Goal: Task Accomplishment & Management: Complete application form

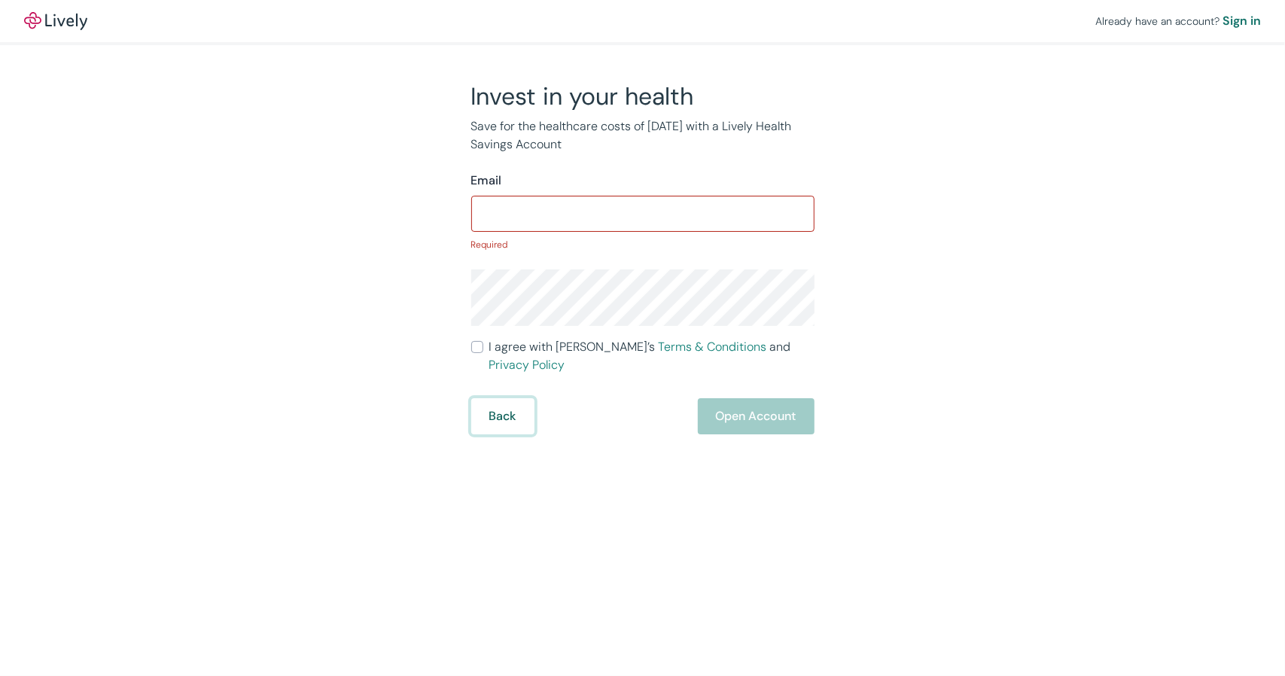
click at [494, 380] on form "Email ​ Required I agree with Lively’s Terms & Conditions and Privacy Policy Ba…" at bounding box center [642, 303] width 343 height 263
click at [504, 404] on button "Back" at bounding box center [502, 416] width 63 height 36
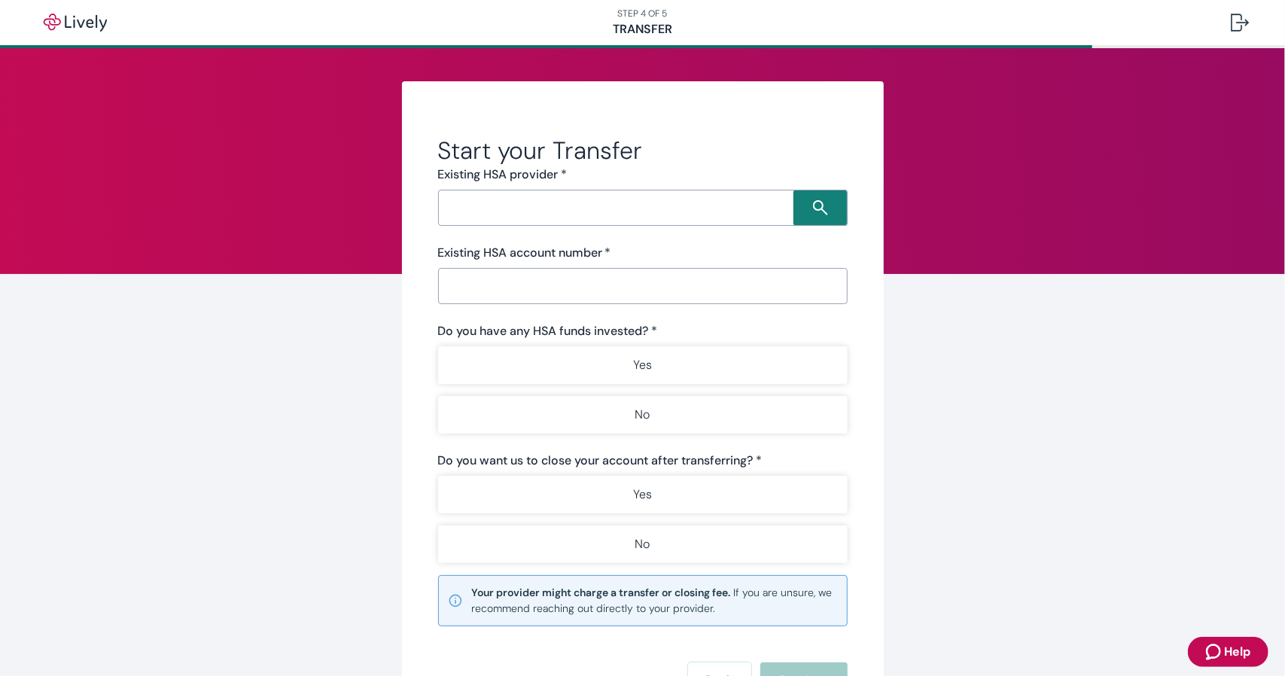
click at [607, 218] on input "Search input" at bounding box center [618, 207] width 351 height 21
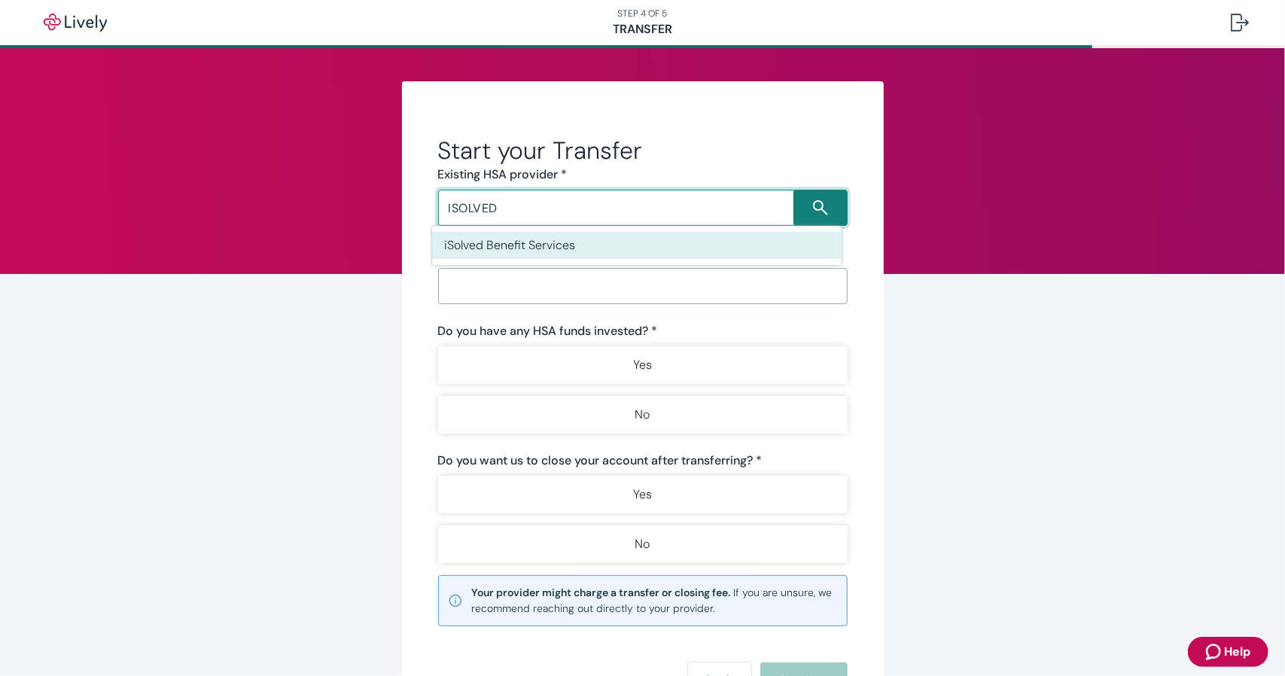
click at [582, 232] on li "iSolved Benefit Services" at bounding box center [637, 245] width 410 height 27
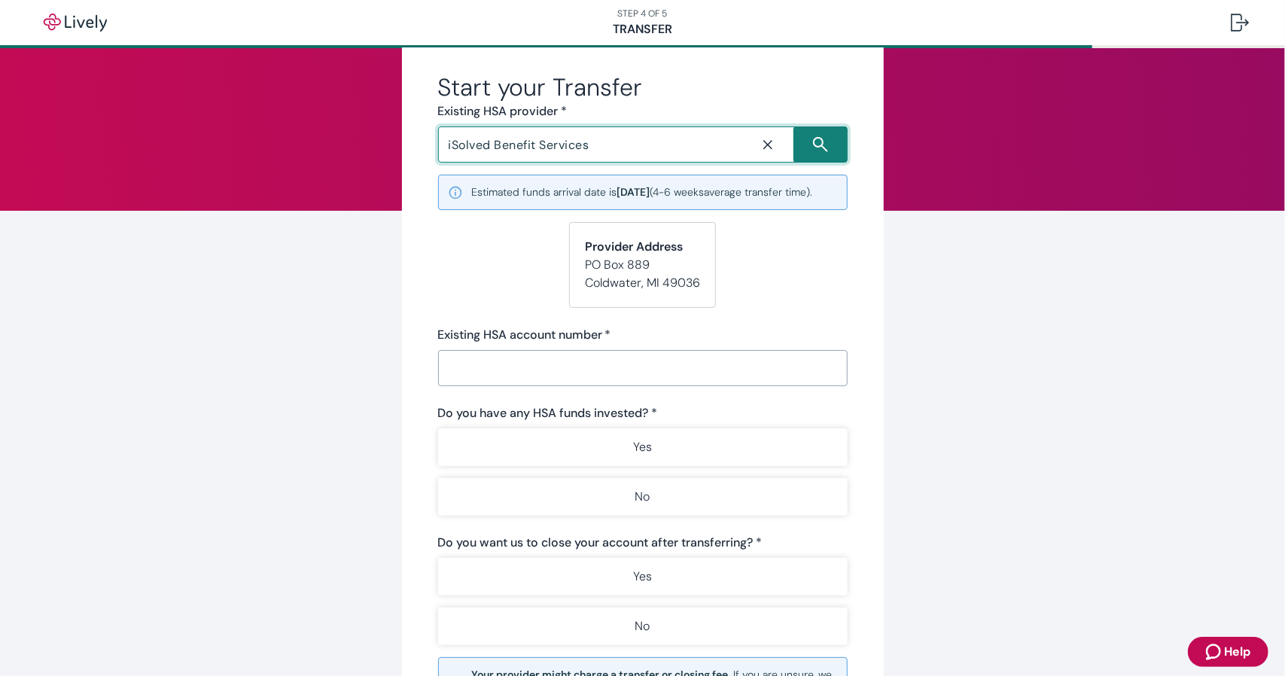
scroll to position [69, 0]
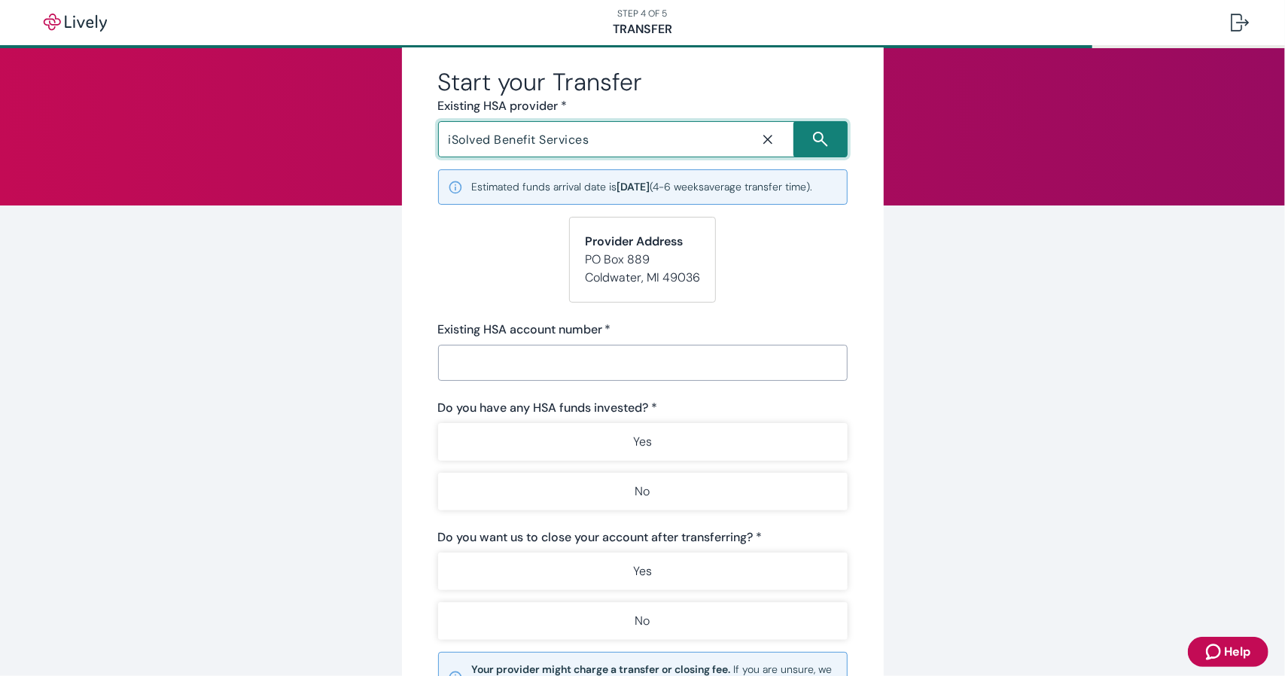
type input "iSolved Benefit Services"
click at [532, 381] on div "​" at bounding box center [643, 363] width 410 height 36
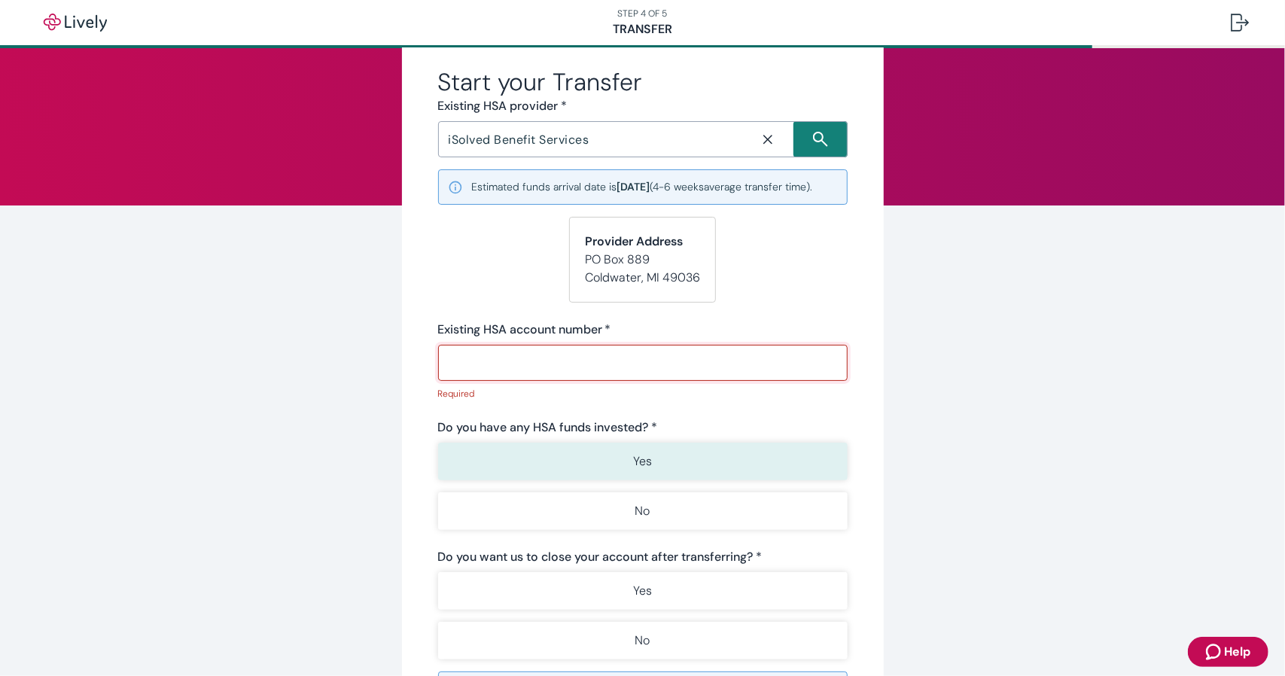
click at [610, 477] on button "Yes" at bounding box center [643, 462] width 410 height 38
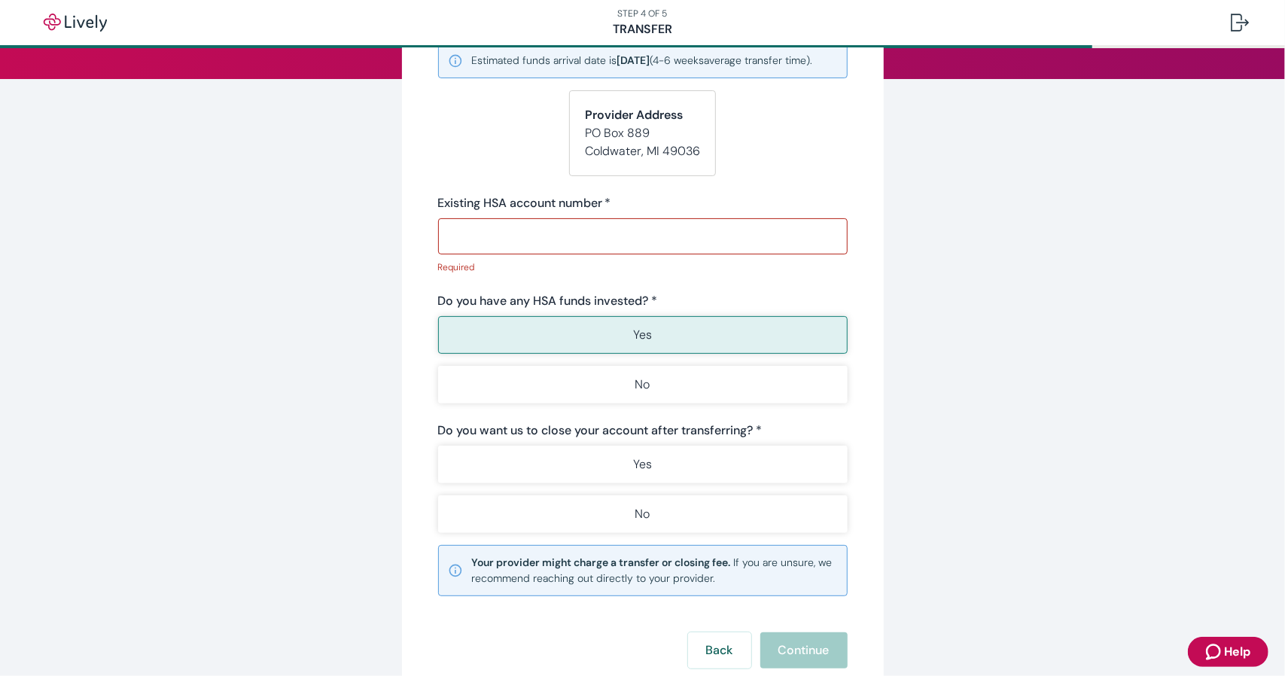
scroll to position [197, 0]
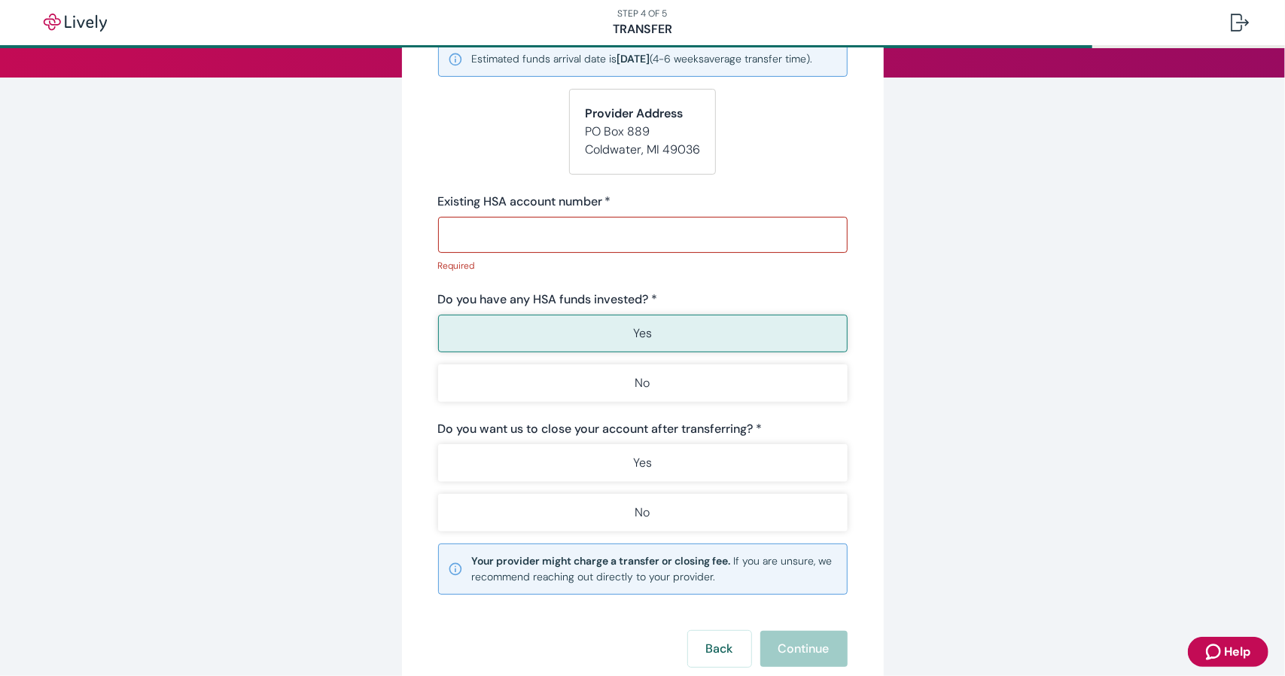
click at [691, 466] on button "Yes" at bounding box center [643, 463] width 410 height 38
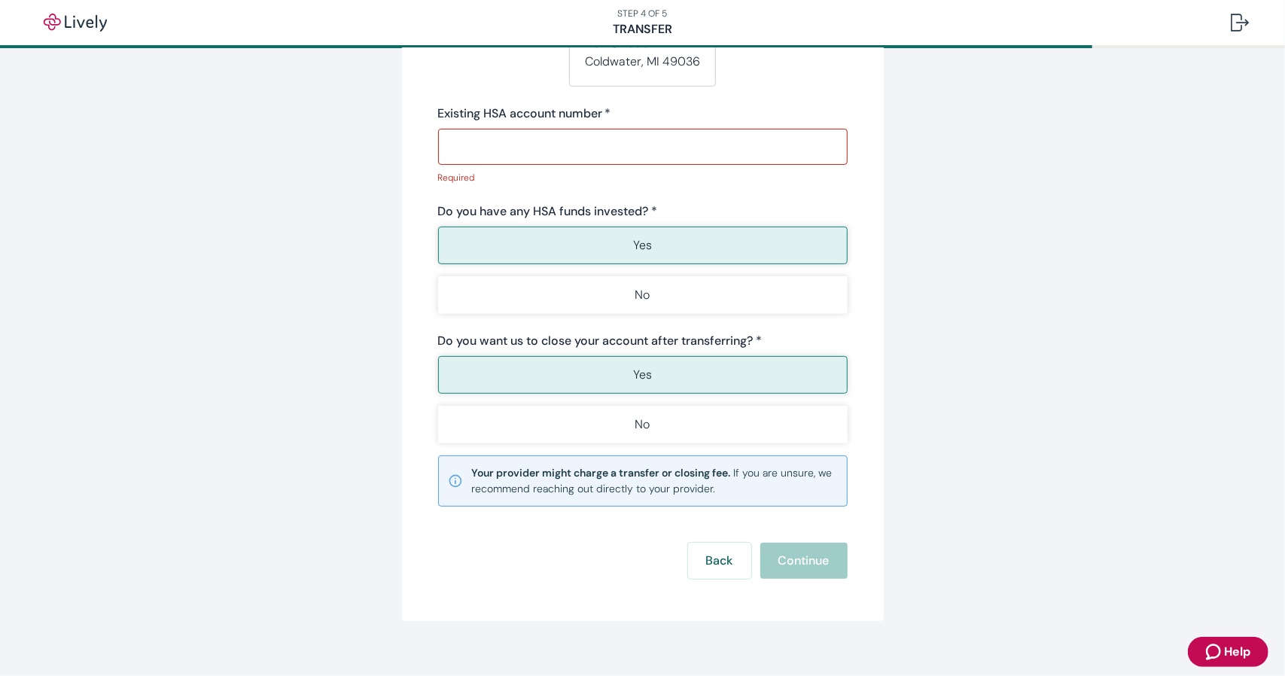
scroll to position [285, 0]
click at [679, 161] on input "Existing HSA account number   *" at bounding box center [643, 146] width 410 height 30
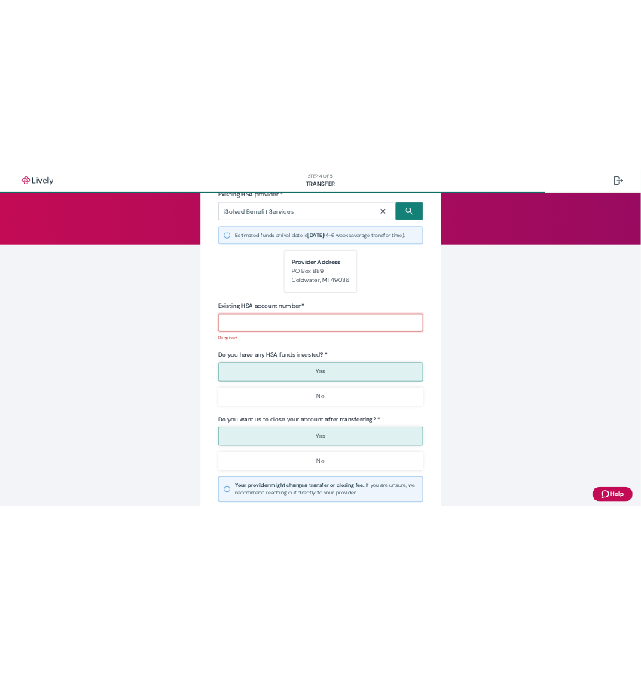
scroll to position [123, 0]
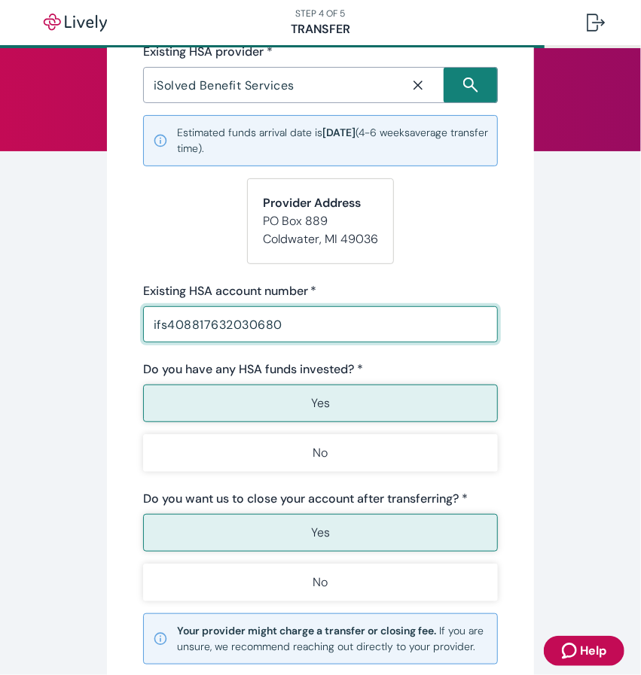
drag, startPoint x: 163, startPoint y: 327, endPoint x: 115, endPoint y: 332, distance: 47.7
click at [115, 332] on div "Start your Transfer Existing HSA provider * iSolved Benefit Services ​ Estimate…" at bounding box center [320, 369] width 427 height 821
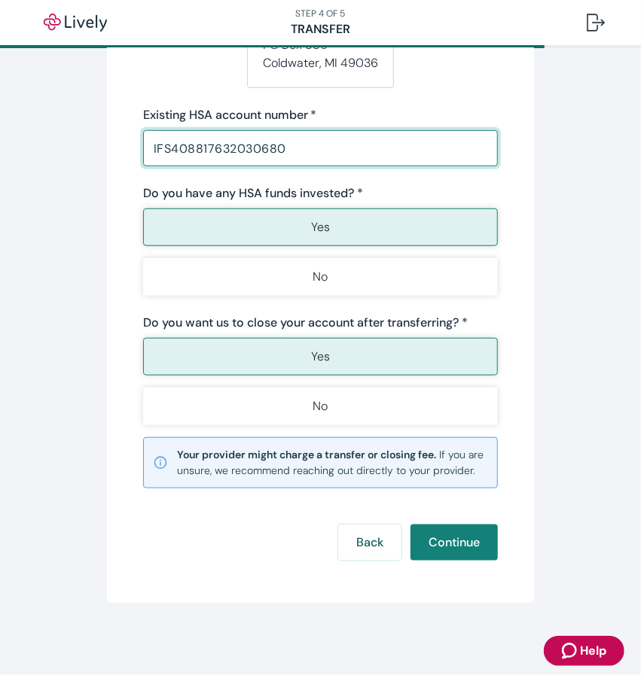
scroll to position [310, 0]
type input "IFS408817632030680"
click at [454, 547] on button "Continue" at bounding box center [453, 543] width 87 height 36
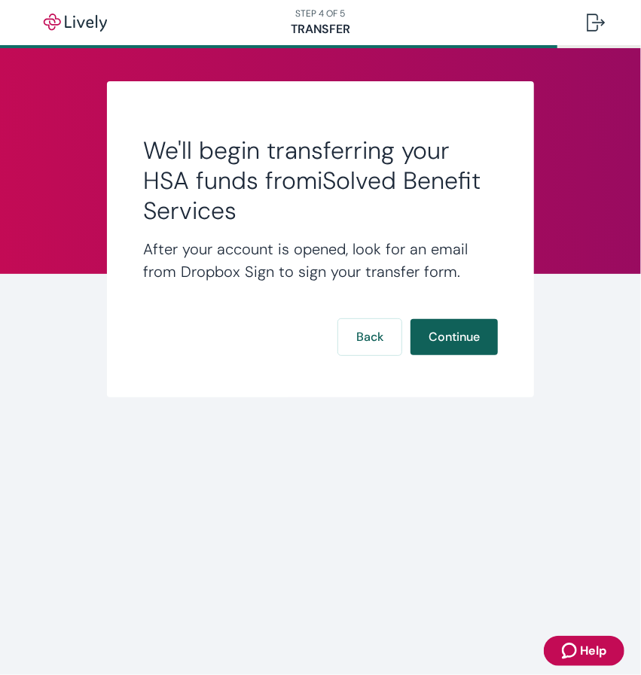
click at [446, 337] on button "Continue" at bounding box center [453, 337] width 87 height 36
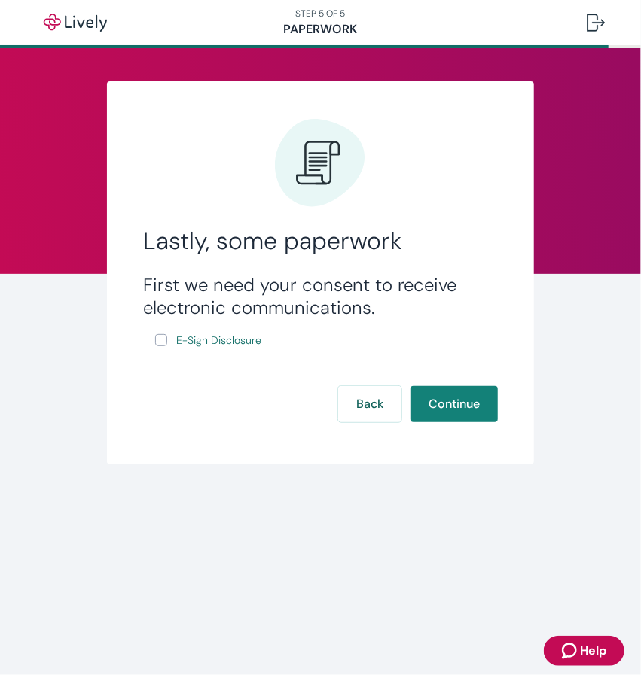
click at [162, 343] on input "E-Sign Disclosure" at bounding box center [161, 340] width 12 height 12
checkbox input "true"
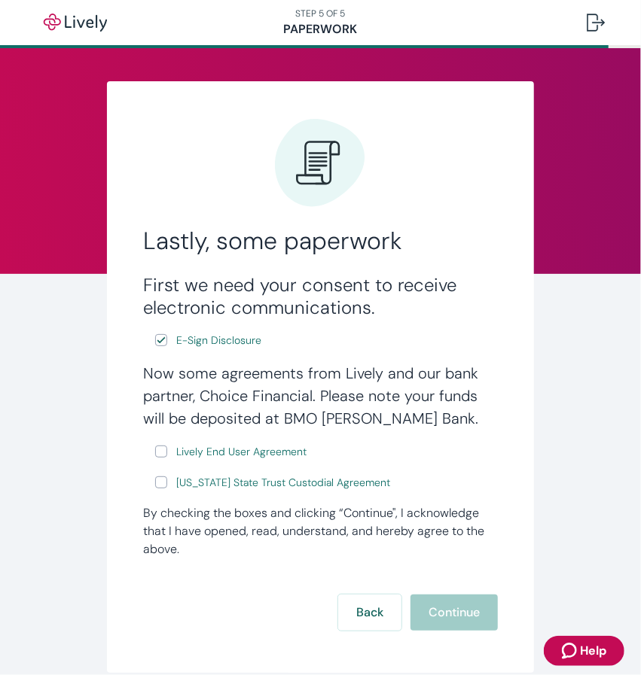
click at [166, 449] on label "Lively End User Agreement" at bounding box center [232, 452] width 154 height 19
click at [166, 449] on input "Lively End User Agreement" at bounding box center [161, 452] width 12 height 12
checkbox input "true"
click at [158, 486] on input "[US_STATE] State Trust Custodial Agreement" at bounding box center [161, 483] width 12 height 12
checkbox input "true"
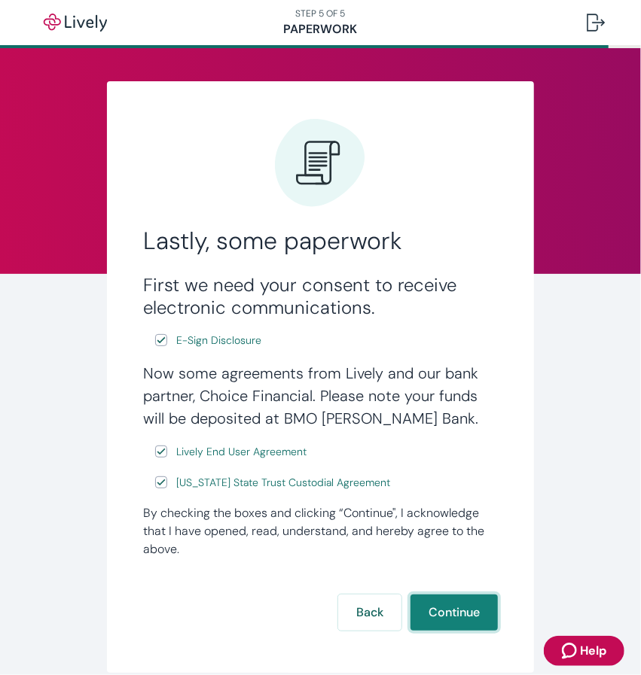
click at [450, 608] on button "Continue" at bounding box center [453, 613] width 87 height 36
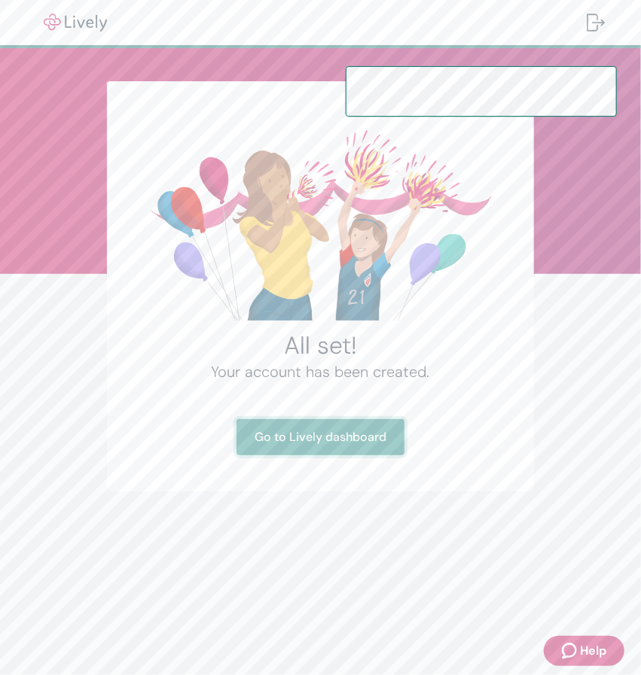
click at [334, 441] on link "Go to Lively dashboard" at bounding box center [320, 437] width 168 height 36
